Goal: Task Accomplishment & Management: Complete application form

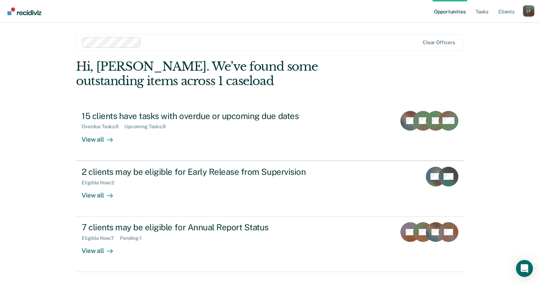
click at [452, 10] on link "Opportunities" at bounding box center [450, 11] width 34 height 23
click at [440, 16] on link "Opportunities" at bounding box center [450, 11] width 34 height 23
click at [440, 14] on link "Opportunities" at bounding box center [450, 11] width 34 height 23
click at [435, 13] on link "Opportunities" at bounding box center [450, 11] width 34 height 23
click at [460, 10] on link "Opportunities" at bounding box center [450, 11] width 34 height 23
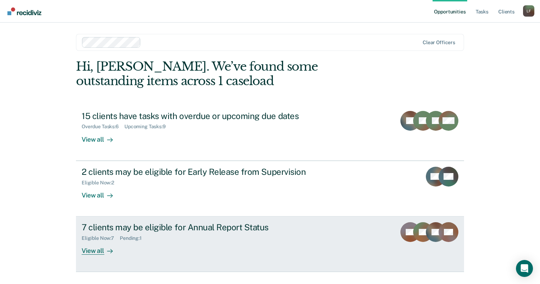
click at [109, 228] on div "7 clients may be eligible for Annual Report Status" at bounding box center [206, 227] width 248 height 10
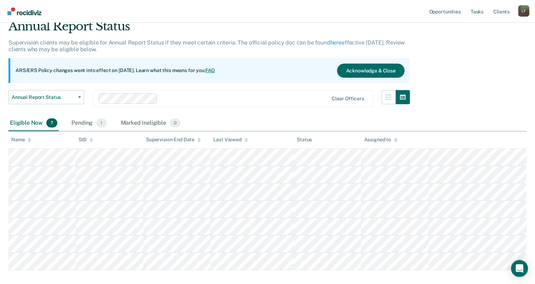
scroll to position [66, 0]
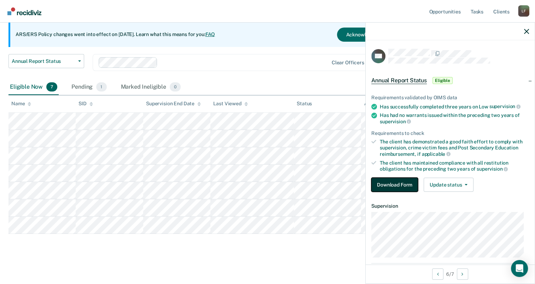
click at [406, 186] on button "Download Form" at bounding box center [394, 185] width 47 height 14
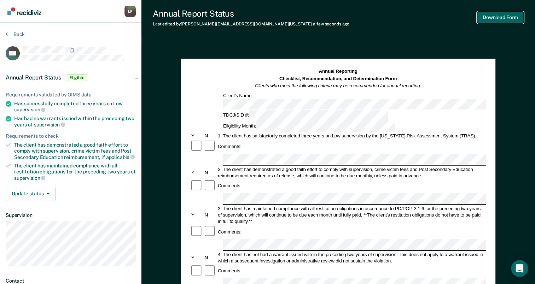
click at [491, 18] on button "Download Form" at bounding box center [500, 18] width 47 height 12
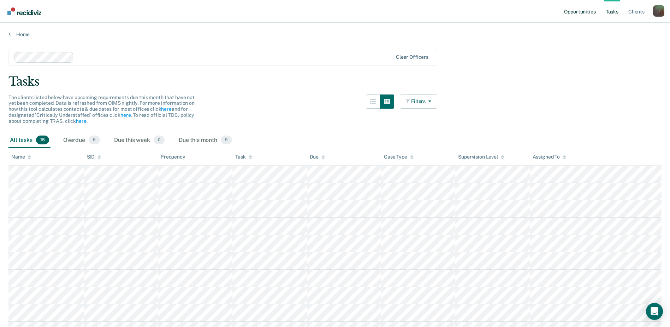
click at [577, 13] on link "Opportunities" at bounding box center [580, 11] width 34 height 23
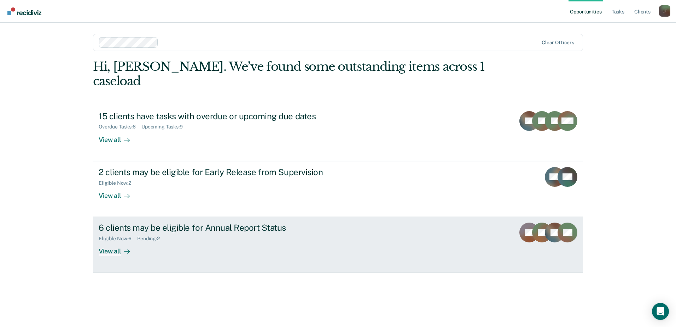
click at [380, 220] on link "6 clients may be eligible for Annual Report Status Eligible Now : 6 Pending : 2…" at bounding box center [338, 244] width 490 height 55
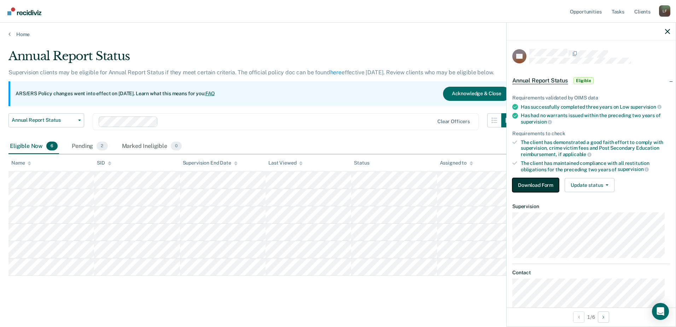
click at [534, 184] on button "Download Form" at bounding box center [535, 185] width 47 height 14
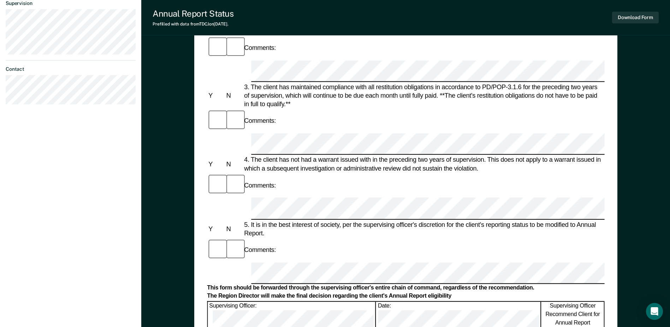
scroll to position [247, 0]
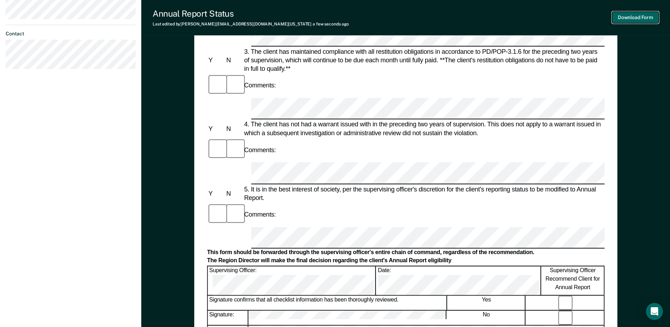
click at [617, 16] on button "Download Form" at bounding box center [635, 18] width 47 height 12
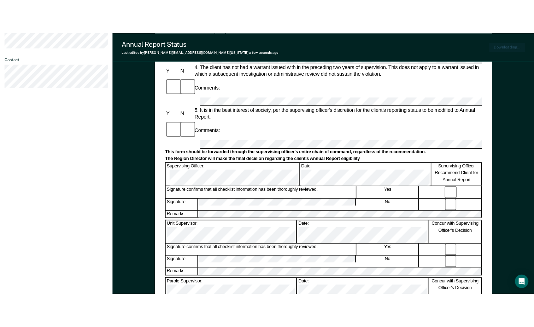
scroll to position [197, 0]
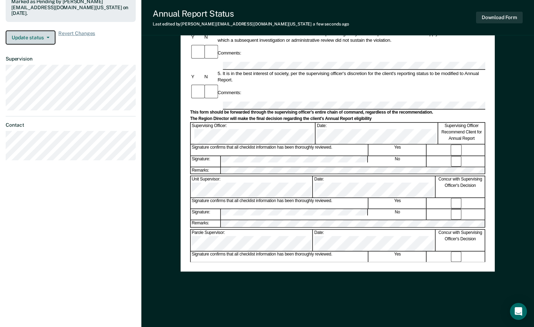
click at [51, 40] on button "Update status" at bounding box center [31, 37] width 50 height 14
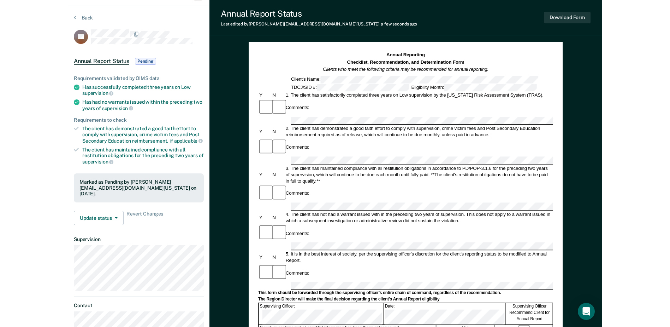
scroll to position [0, 0]
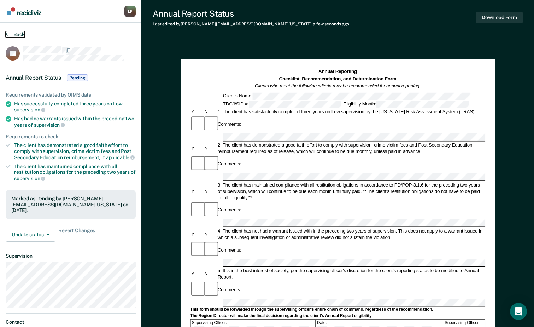
click at [15, 33] on button "Back" at bounding box center [15, 34] width 19 height 6
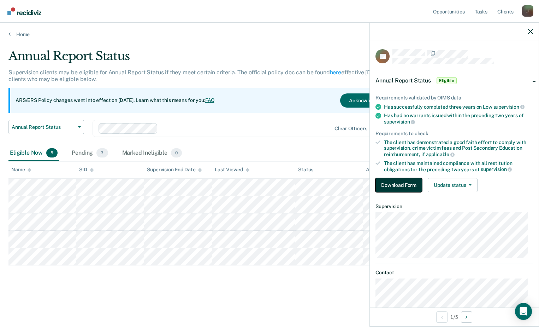
click at [404, 186] on button "Download Form" at bounding box center [399, 185] width 47 height 14
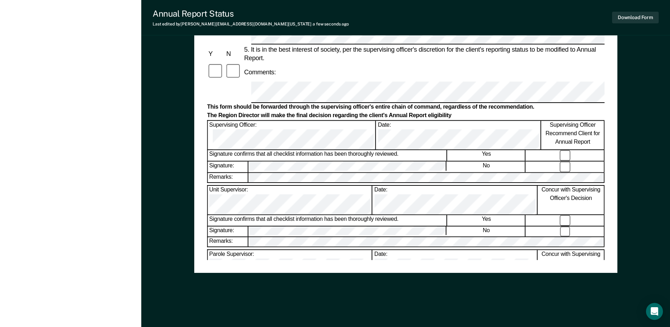
scroll to position [339, 0]
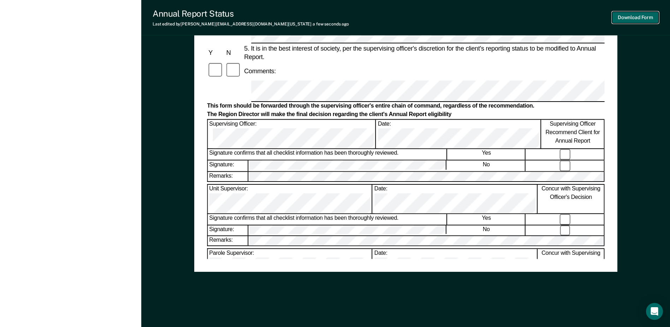
click at [642, 18] on button "Download Form" at bounding box center [635, 18] width 47 height 12
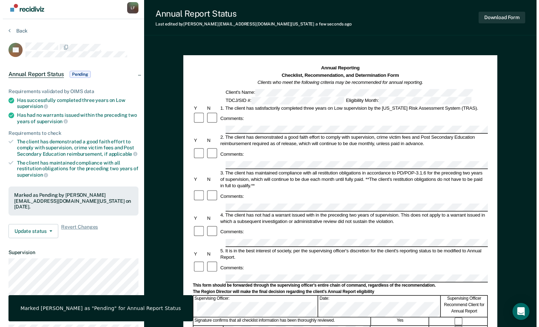
scroll to position [0, 0]
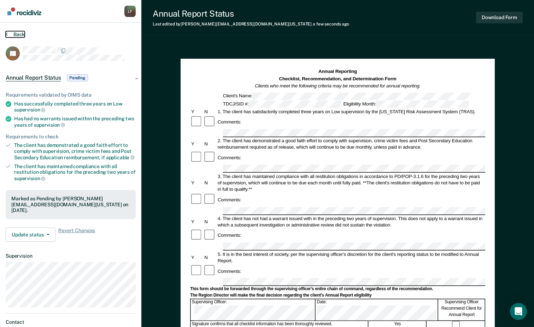
click at [21, 36] on button "Back" at bounding box center [15, 34] width 19 height 6
